Goal: Complete application form

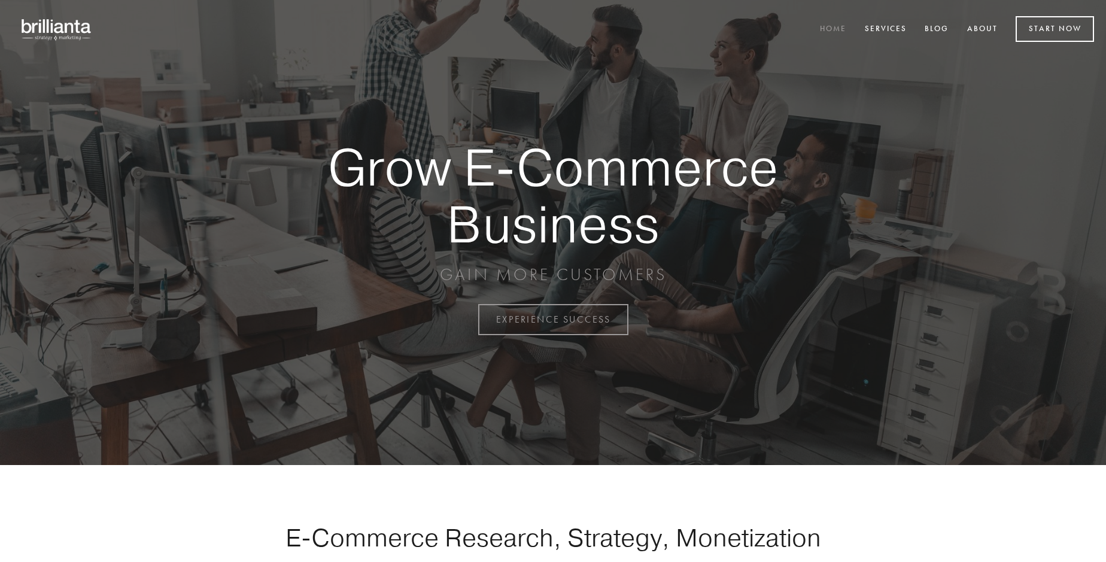
scroll to position [3136, 0]
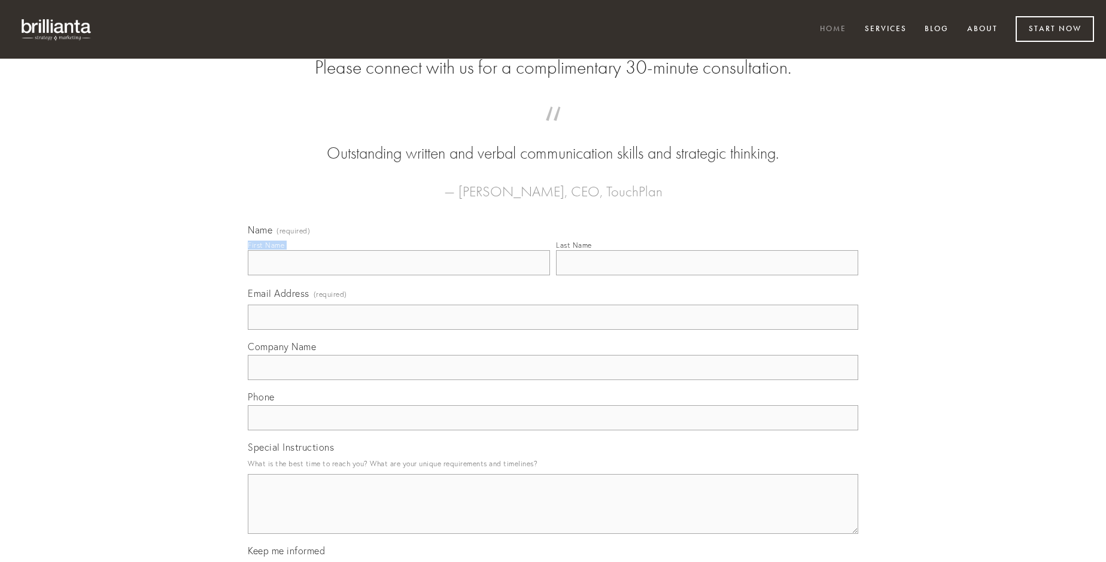
type input "[PERSON_NAME]"
click at [707, 275] on input "Last Name" at bounding box center [707, 262] width 302 height 25
type input "[PERSON_NAME]"
click at [553, 330] on input "Email Address (required)" at bounding box center [553, 317] width 610 height 25
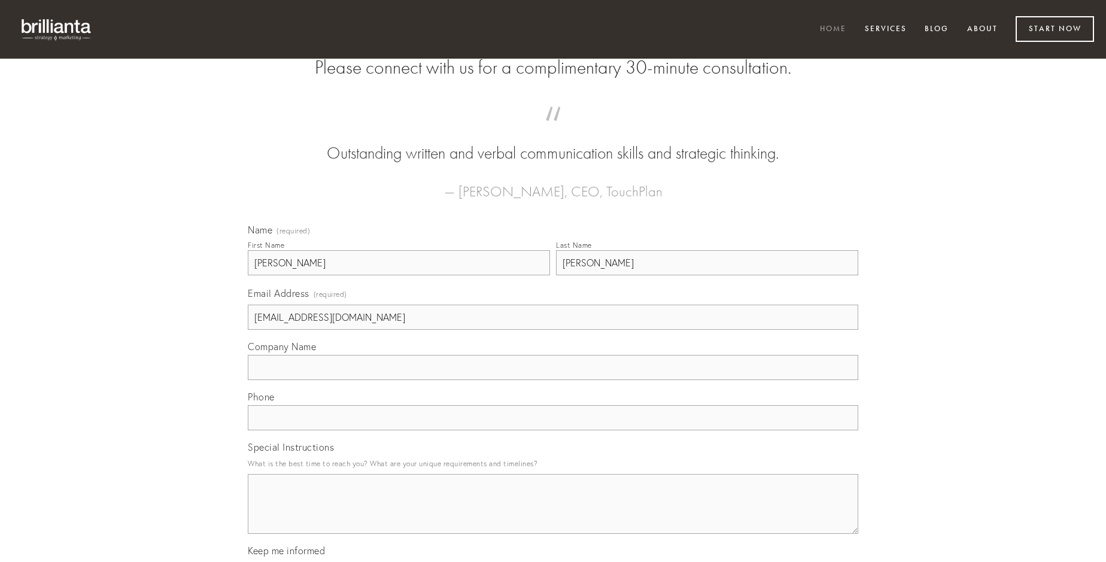
type input "[EMAIL_ADDRESS][DOMAIN_NAME]"
click at [553, 380] on input "Company Name" at bounding box center [553, 367] width 610 height 25
type input "velit"
click at [553, 430] on input "text" at bounding box center [553, 417] width 610 height 25
click at [553, 515] on textarea "Special Instructions" at bounding box center [553, 504] width 610 height 60
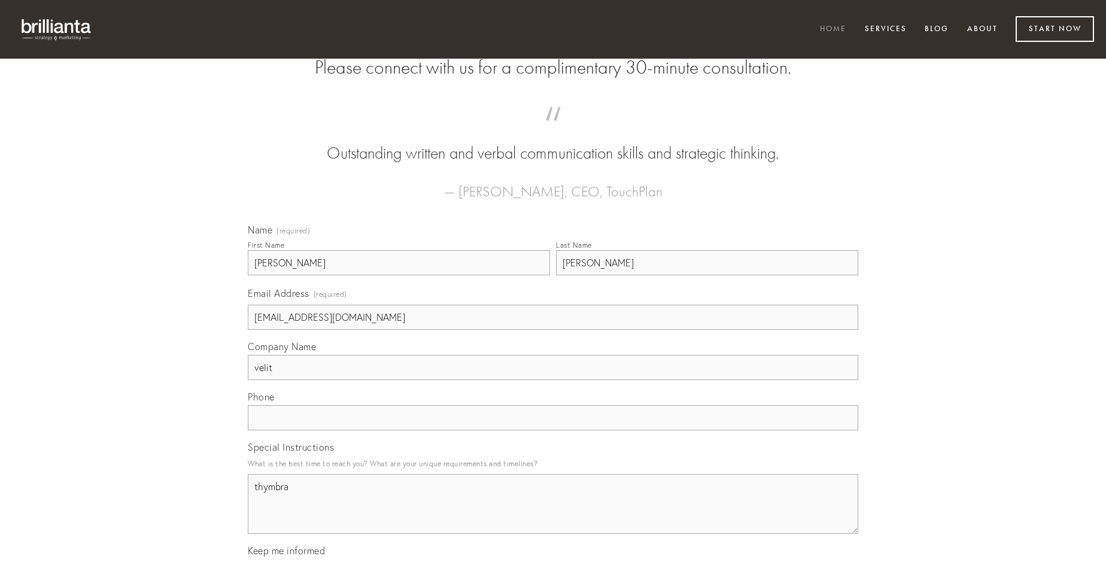
type textarea "thymbra"
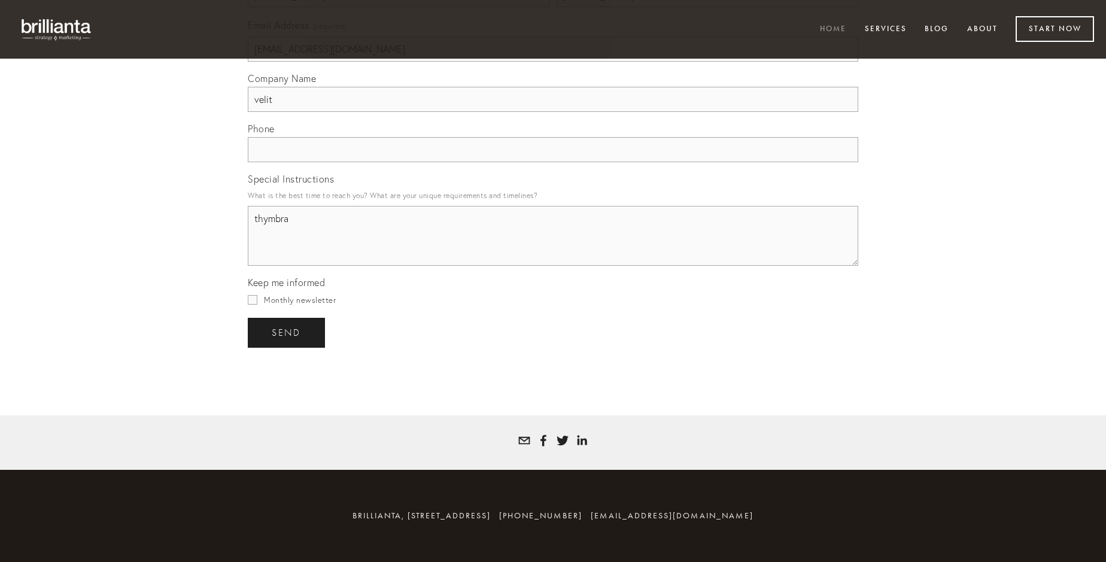
click at [287, 332] on span "send" at bounding box center [286, 332] width 29 height 11
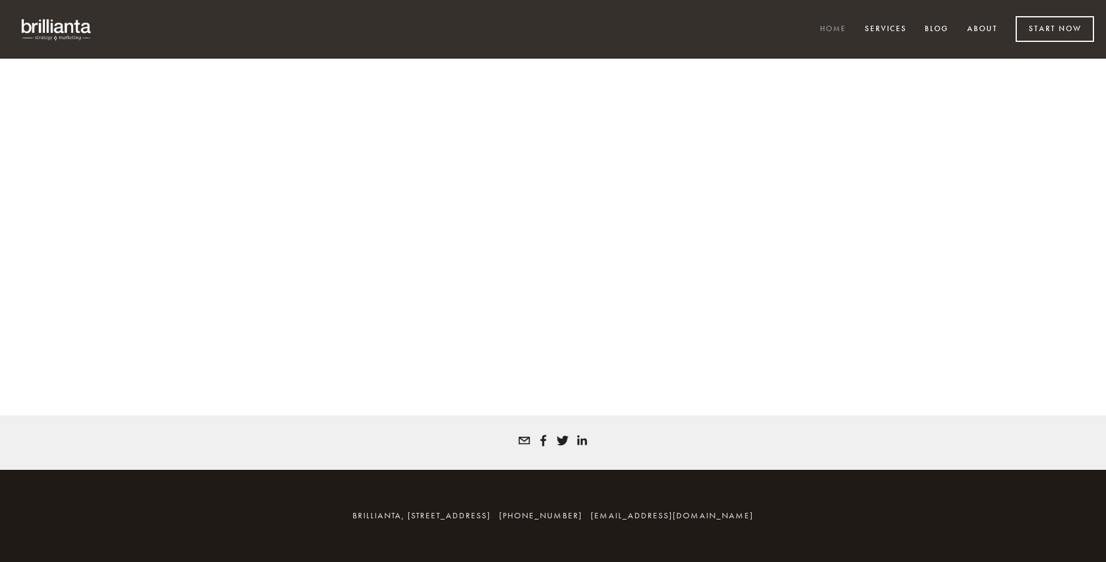
scroll to position [3120, 0]
